Goal: Use online tool/utility: Utilize a website feature to perform a specific function

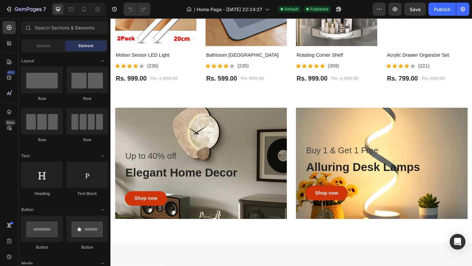
scroll to position [321, 0]
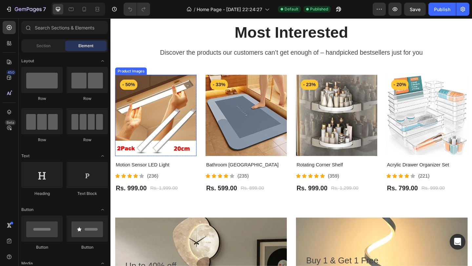
click at [152, 142] on img at bounding box center [159, 124] width 89 height 89
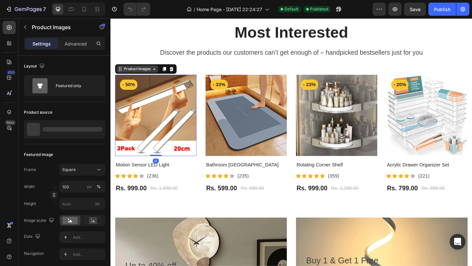
click at [142, 77] on div "Product Images" at bounding box center [139, 74] width 45 height 8
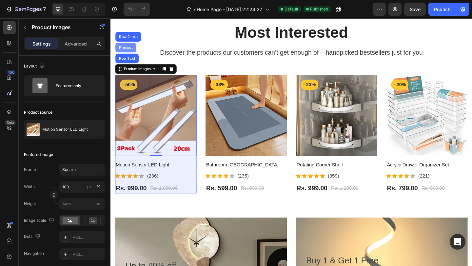
click at [127, 47] on div "Product" at bounding box center [127, 50] width 23 height 10
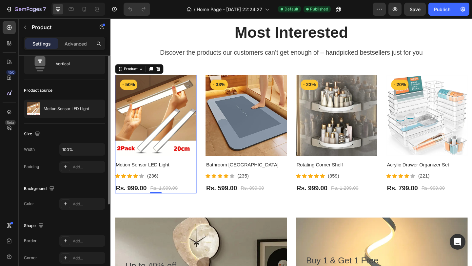
scroll to position [0, 0]
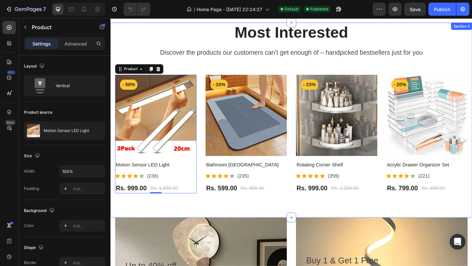
click at [140, 212] on div "Most Interested Heading Discover the products our customers can’t get enough of…" at bounding box center [308, 129] width 394 height 212
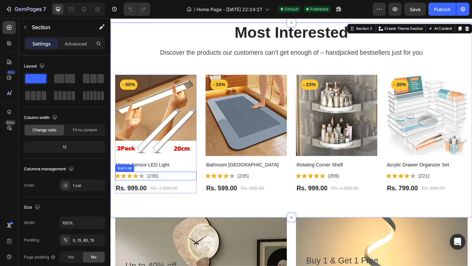
click at [142, 185] on li "Icon Icon Icon Icon Icon Icon List Hoz (236) Text block" at bounding box center [139, 189] width 48 height 9
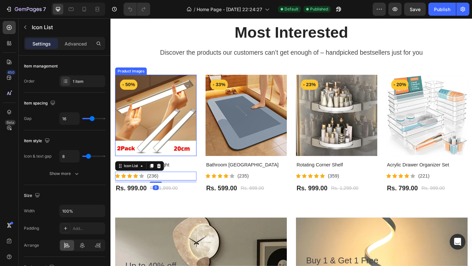
click at [156, 105] on img at bounding box center [159, 124] width 89 height 89
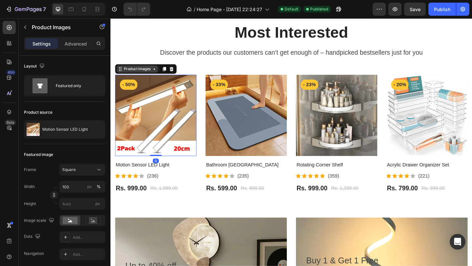
click at [140, 75] on div "Product Images" at bounding box center [140, 74] width 32 height 6
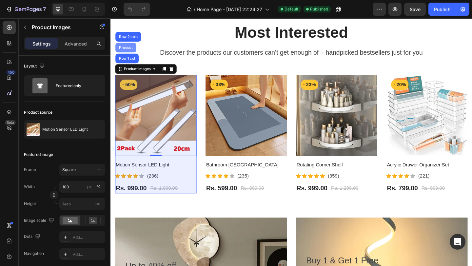
click at [129, 53] on div "Product" at bounding box center [127, 50] width 23 height 10
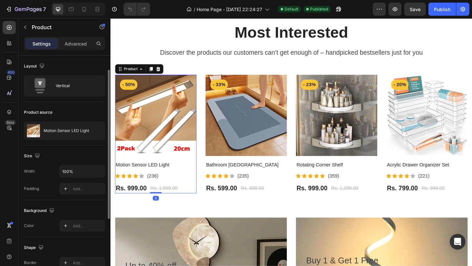
scroll to position [10, 0]
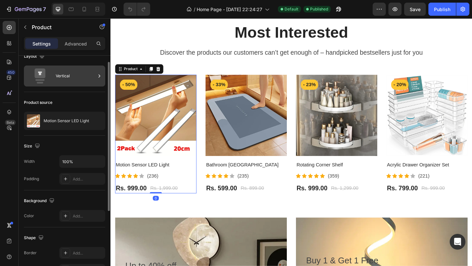
click at [60, 71] on div "Vertical" at bounding box center [76, 76] width 40 height 15
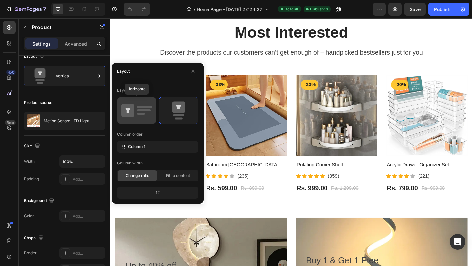
click at [129, 110] on icon at bounding box center [128, 110] width 5 height 5
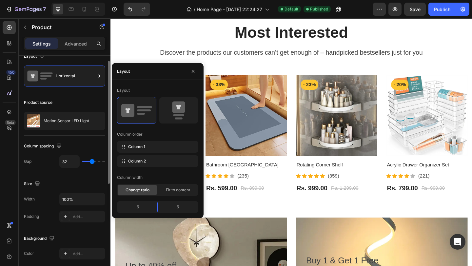
click at [103, 100] on div "Product source" at bounding box center [64, 102] width 81 height 10
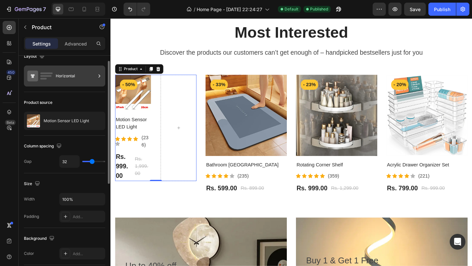
click at [91, 81] on div "Horizontal" at bounding box center [76, 76] width 40 height 15
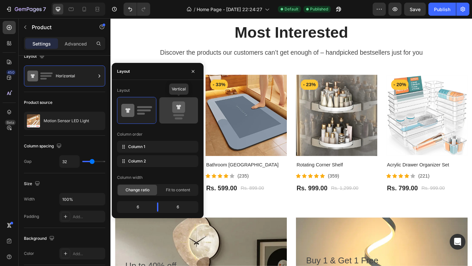
click at [170, 109] on icon at bounding box center [178, 110] width 31 height 18
type input "0"
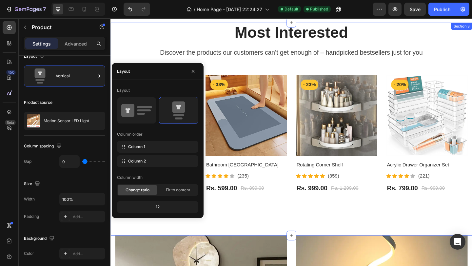
click at [217, 242] on div "Most Interested Heading Discover the products our customers can’t get enough of…" at bounding box center [308, 139] width 394 height 232
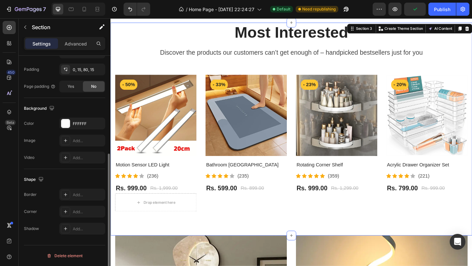
scroll to position [0, 0]
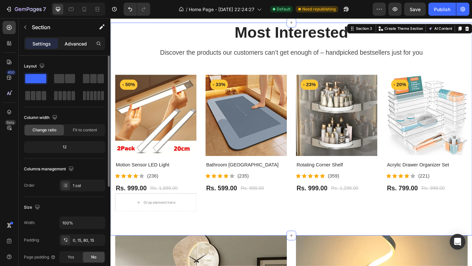
click at [79, 44] on p "Advanced" at bounding box center [76, 43] width 22 height 7
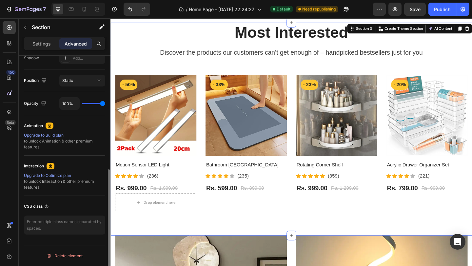
scroll to position [224, 0]
